Goal: Task Accomplishment & Management: Manage account settings

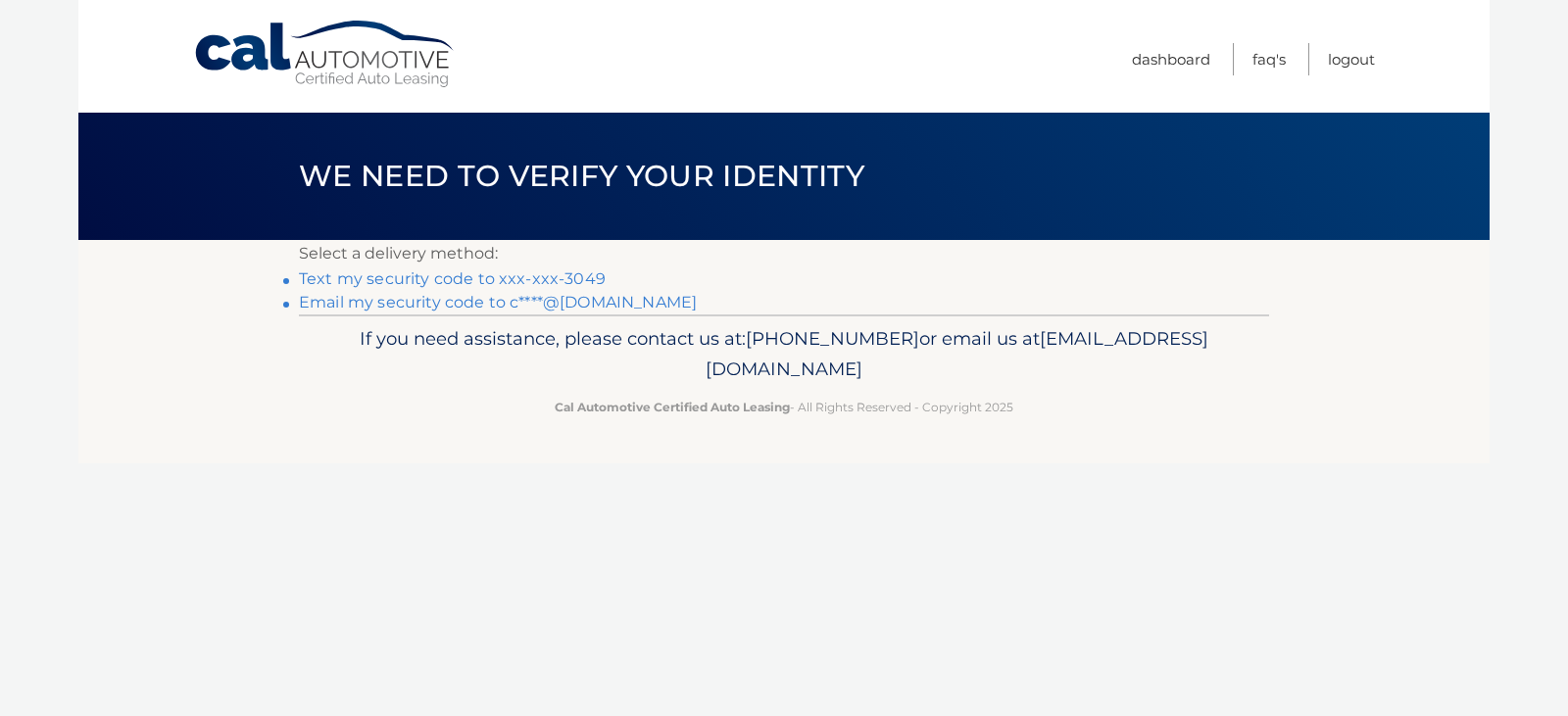
click at [504, 287] on link "Text my security code to xxx-xxx-3049" at bounding box center [452, 279] width 307 height 19
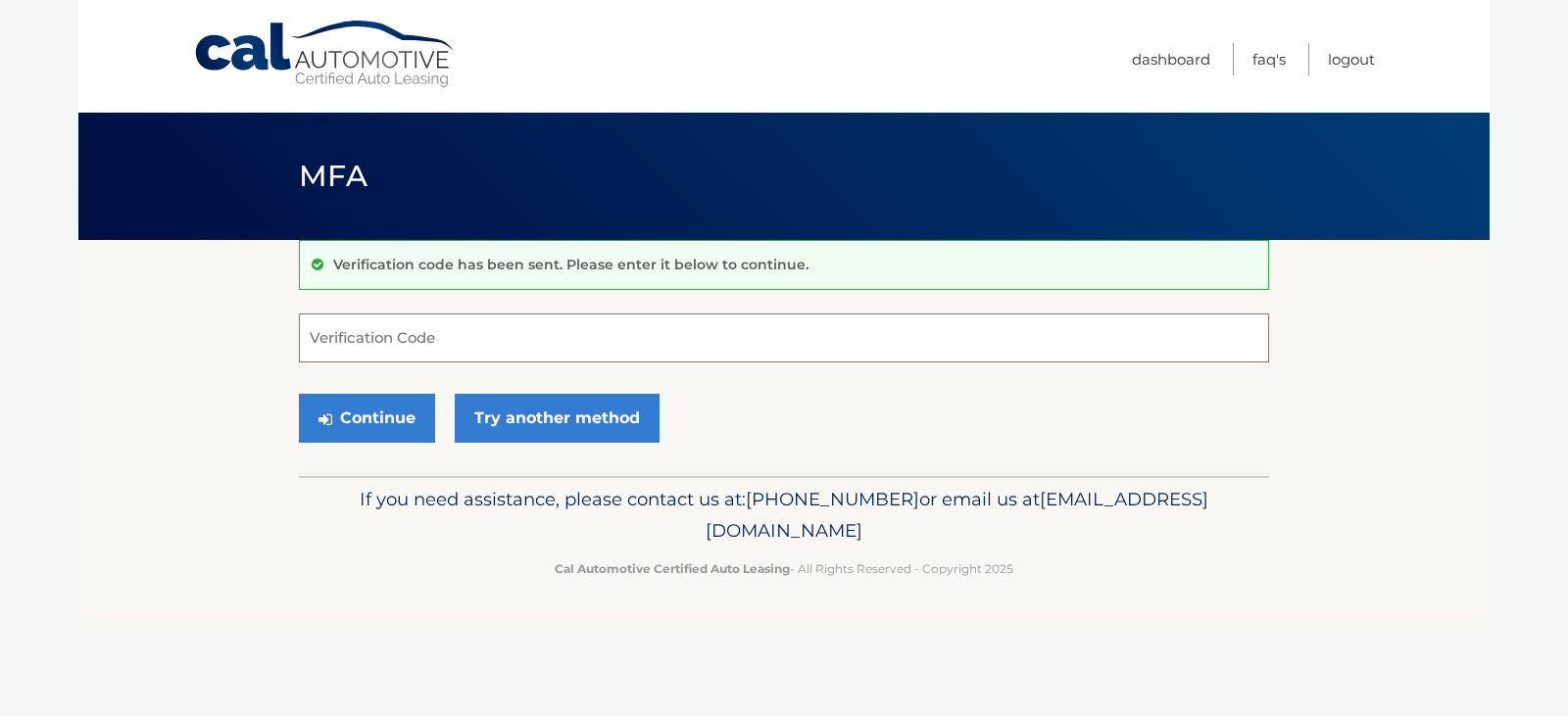
click at [529, 336] on input "Verification Code" at bounding box center [784, 338] width 970 height 49
type input "995638"
click at [299, 394] on button "Continue" at bounding box center [367, 418] width 136 height 49
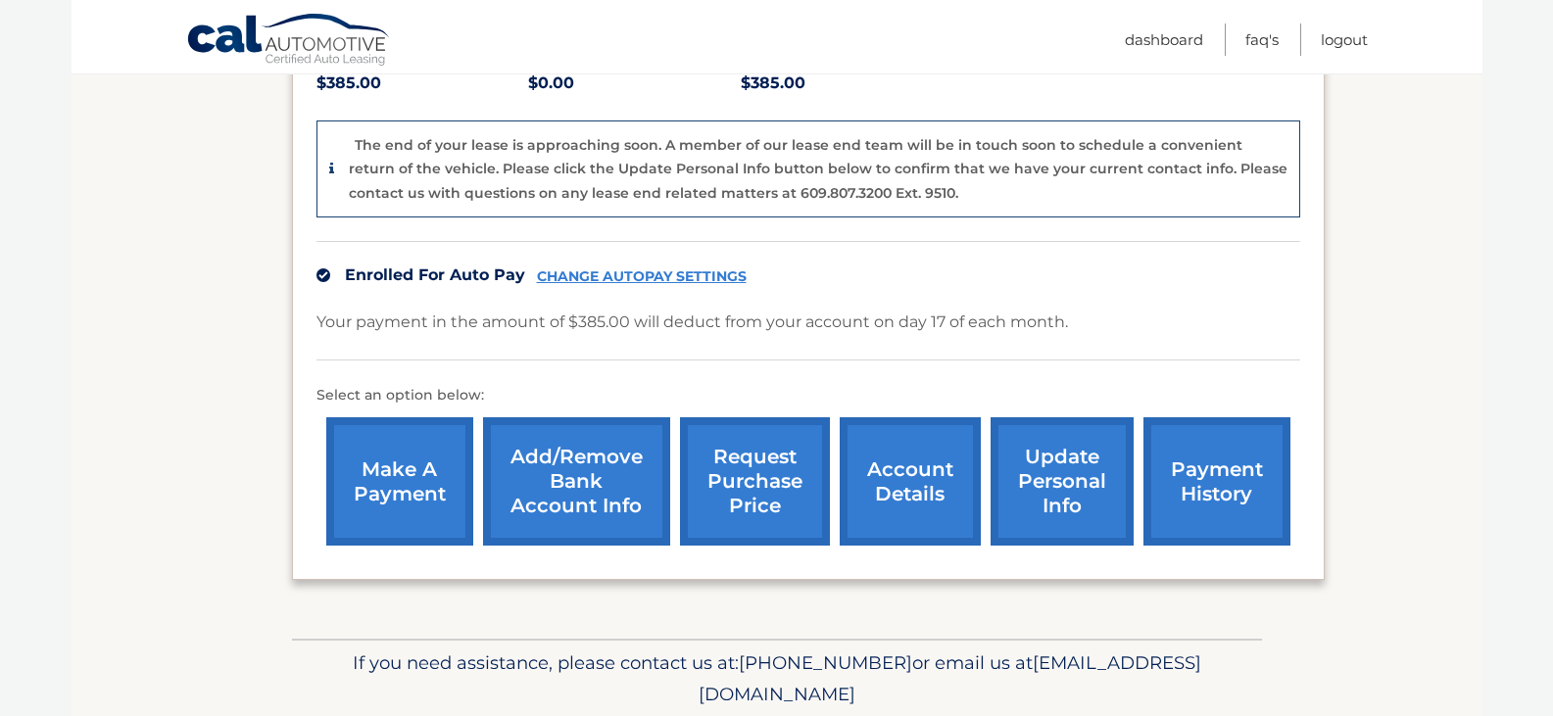
scroll to position [490, 0]
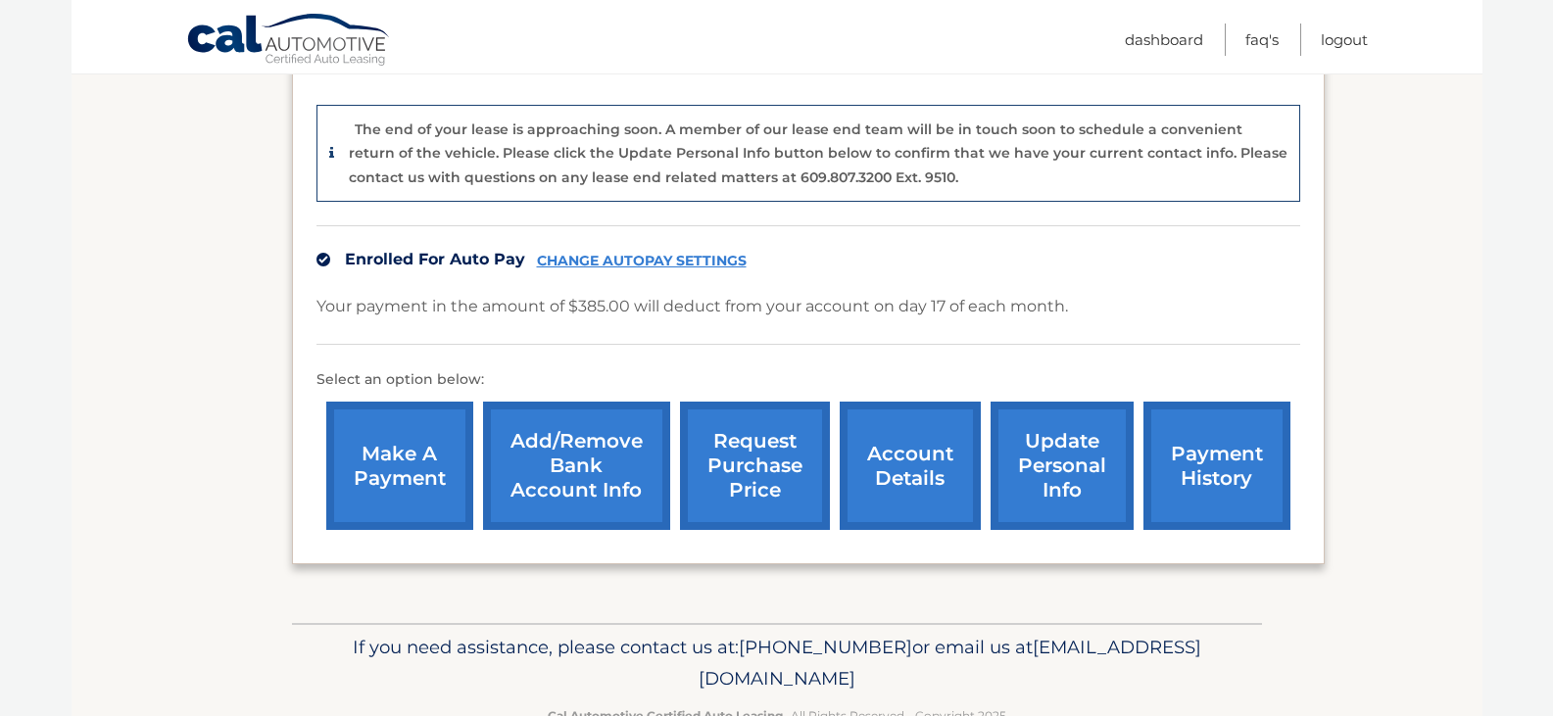
click at [714, 465] on link "request purchase price" at bounding box center [755, 466] width 150 height 128
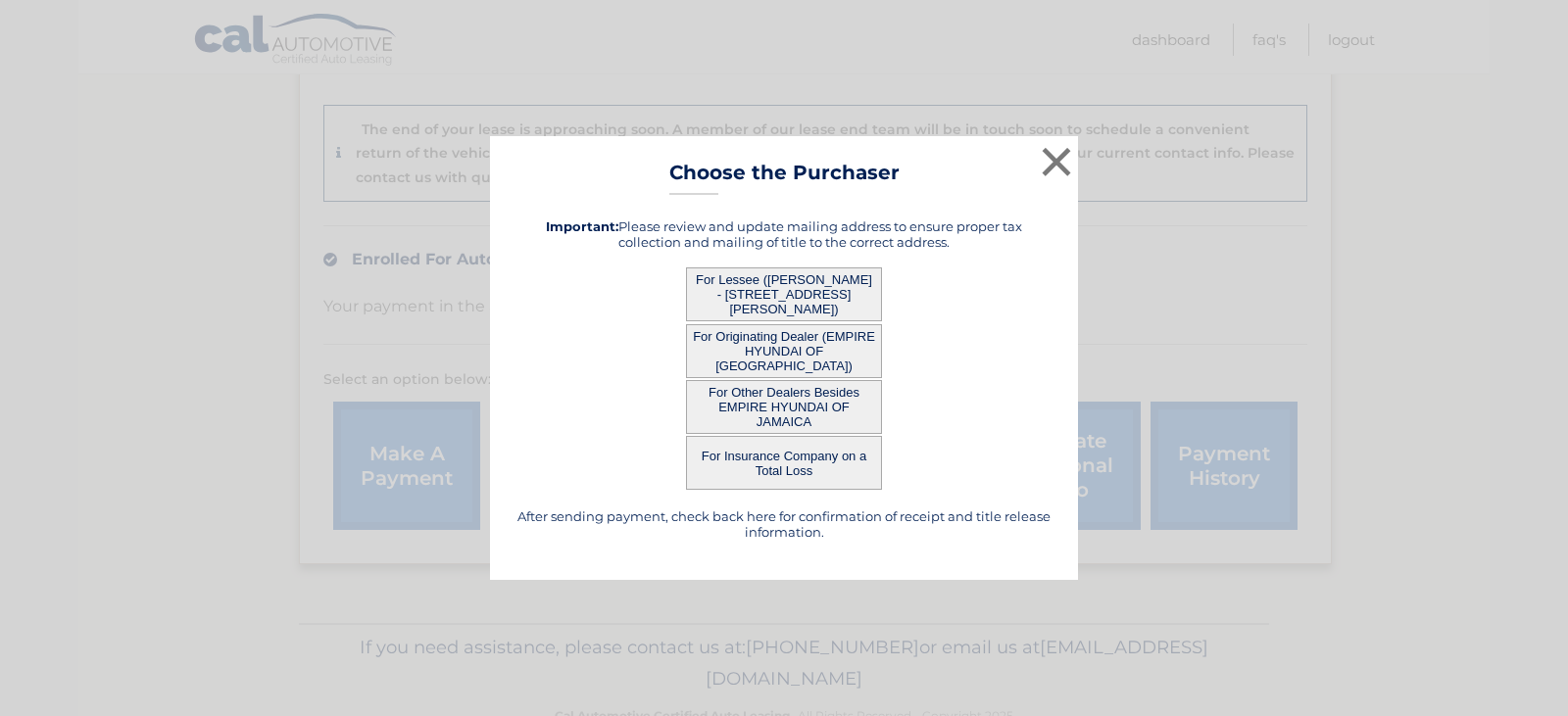
click at [828, 421] on button "For Other Dealers Besides EMPIRE HYUNDAI OF JAMAICA" at bounding box center [784, 407] width 196 height 54
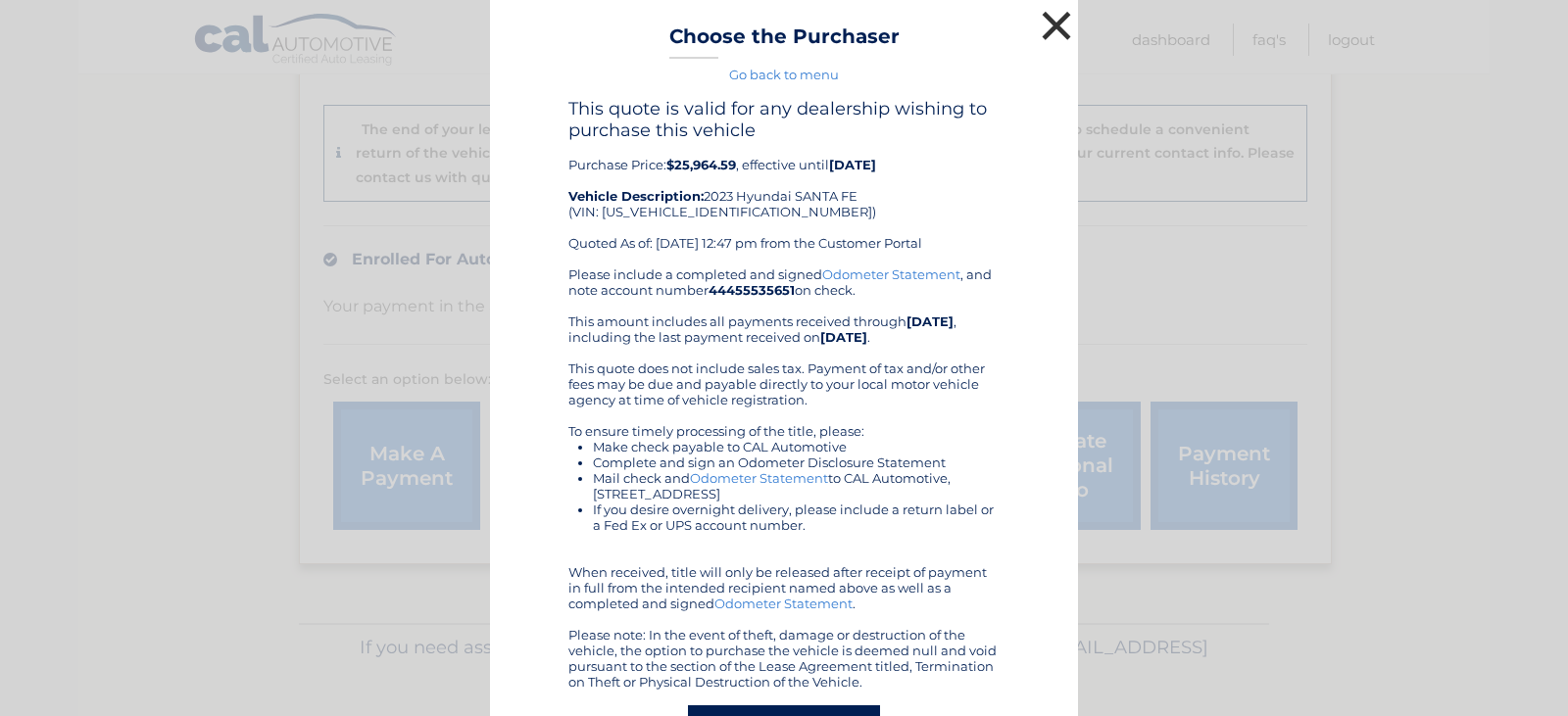
click at [1048, 18] on button "×" at bounding box center [1056, 25] width 39 height 39
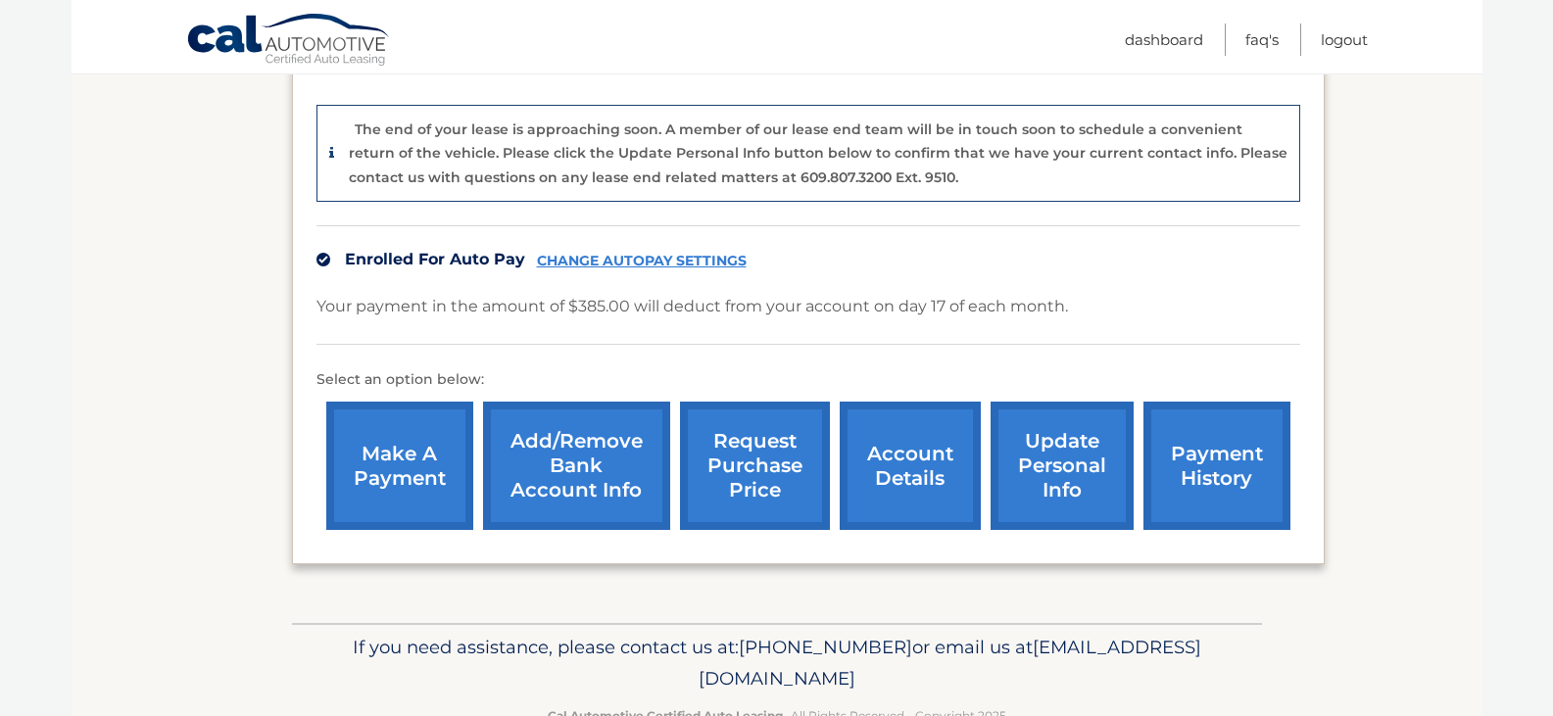
click at [759, 432] on link "request purchase price" at bounding box center [755, 466] width 150 height 128
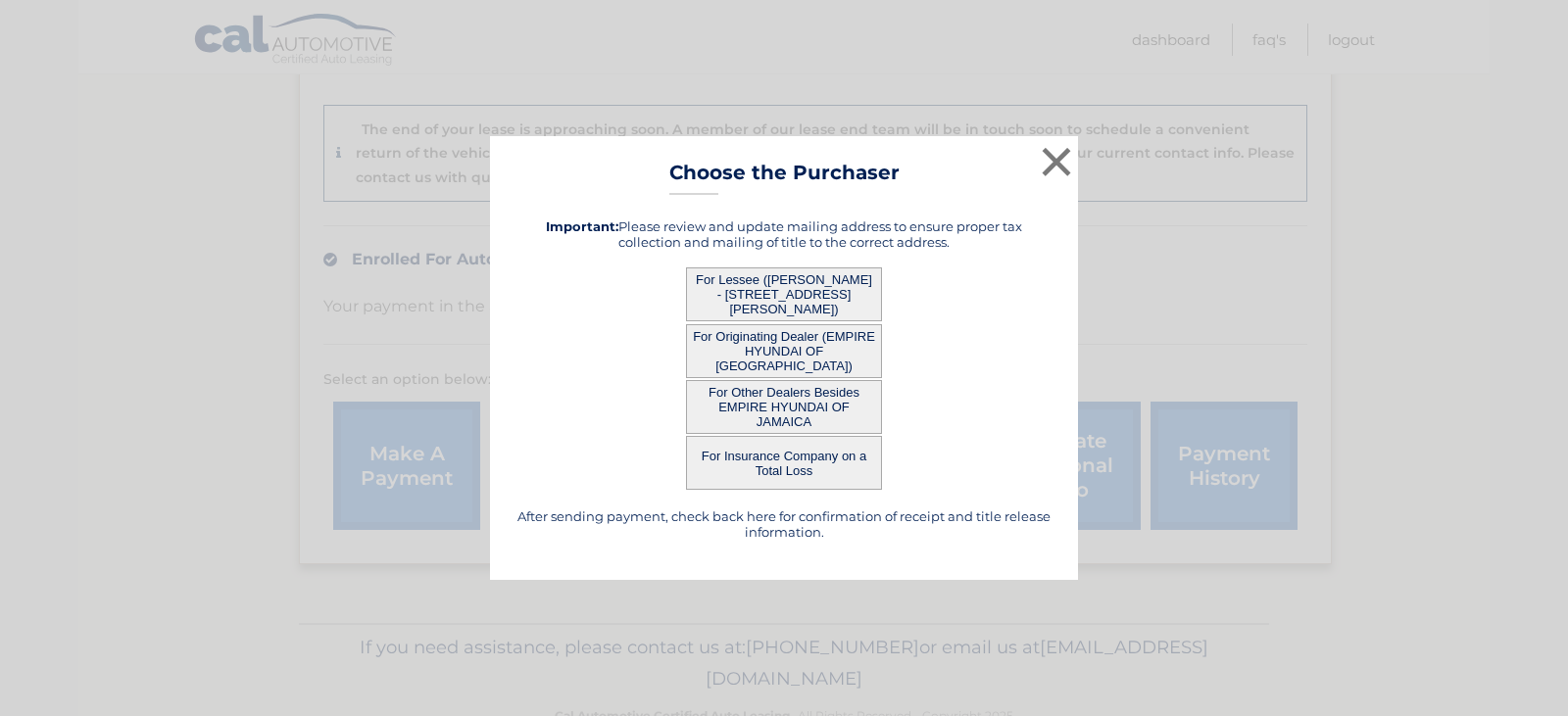
click at [786, 295] on button "For Lessee ([PERSON_NAME] - [STREET_ADDRESS][PERSON_NAME])" at bounding box center [784, 295] width 196 height 54
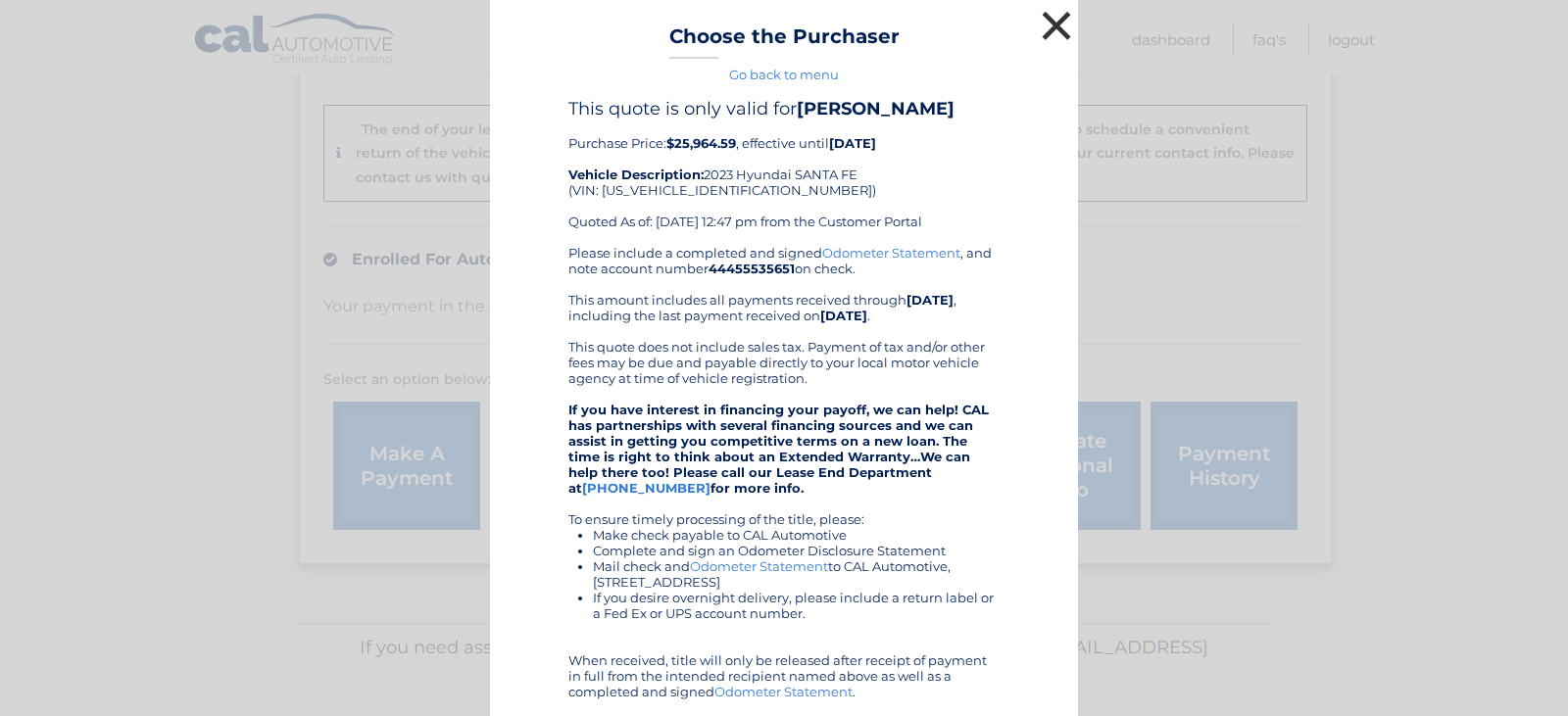
click at [1049, 18] on button "×" at bounding box center [1056, 25] width 39 height 39
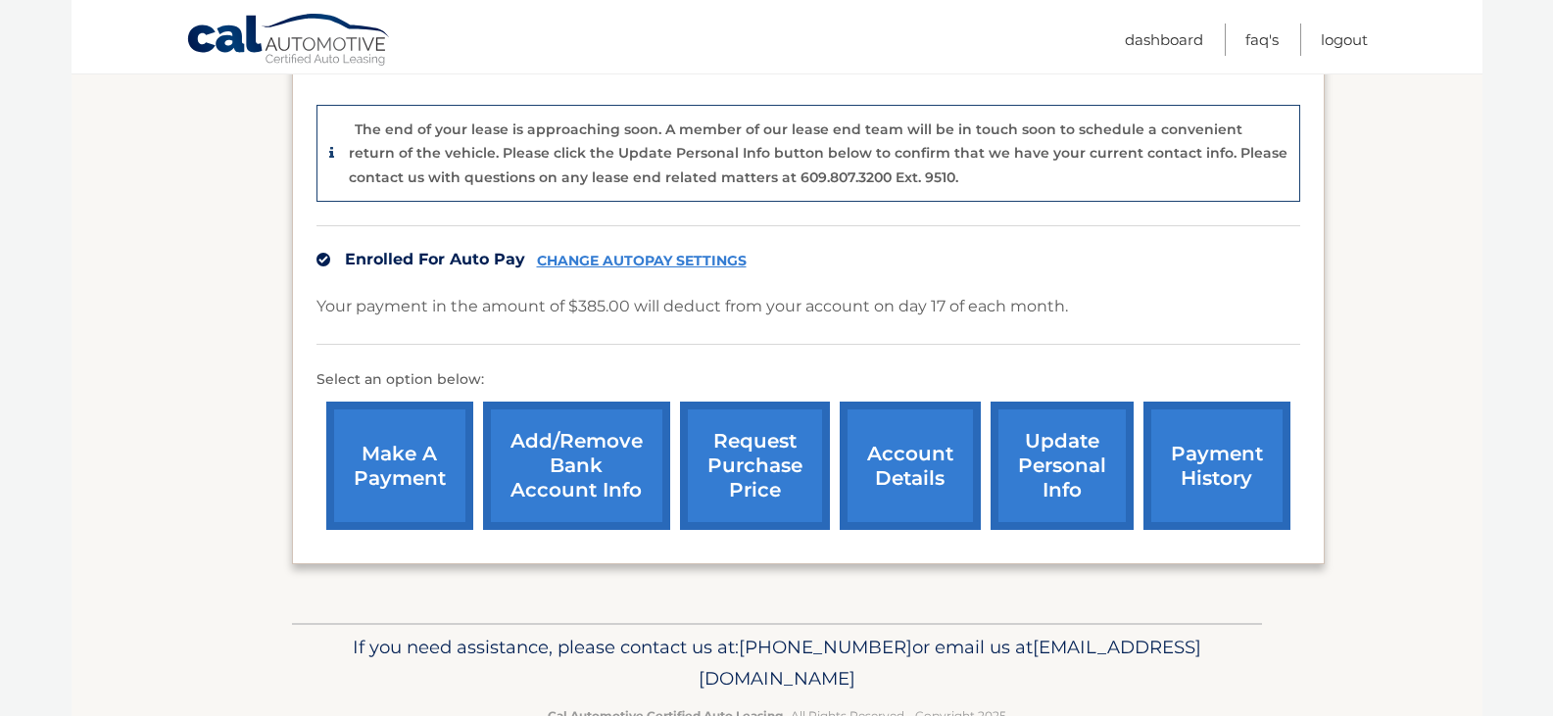
click at [747, 430] on link "request purchase price" at bounding box center [755, 466] width 150 height 128
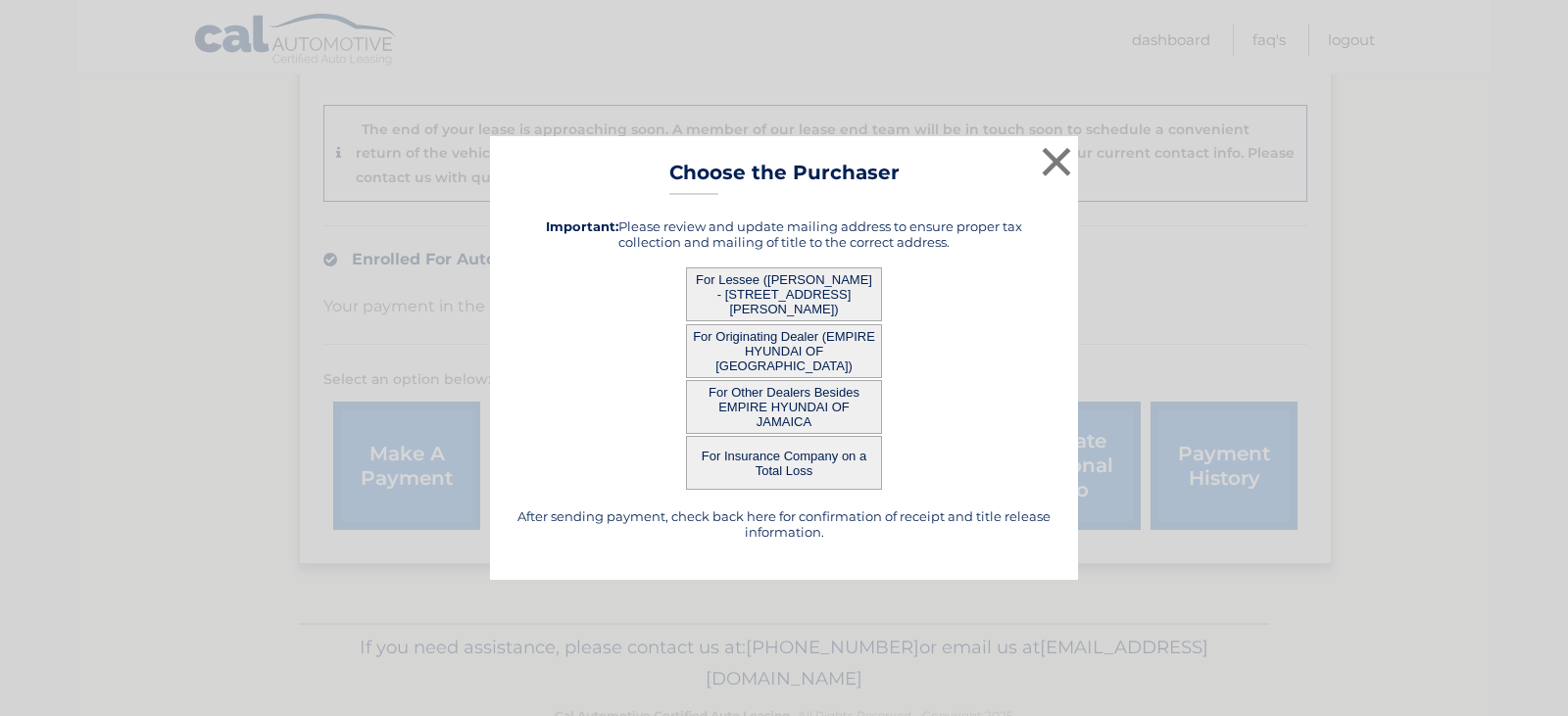
click at [794, 342] on button "For Originating Dealer (EMPIRE HYUNDAI OF [GEOGRAPHIC_DATA])" at bounding box center [784, 351] width 196 height 54
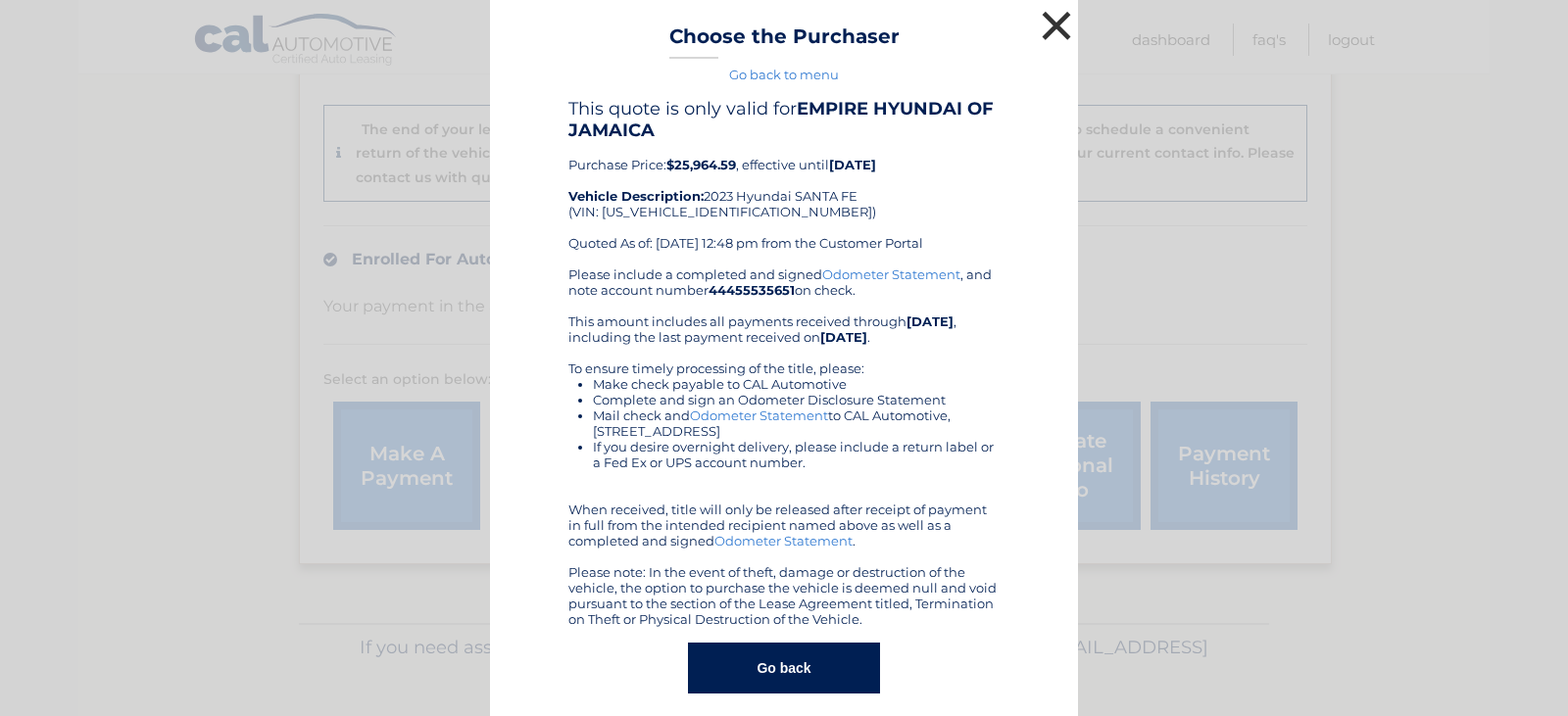
click at [1059, 21] on button "×" at bounding box center [1056, 25] width 39 height 39
